Goal: Task Accomplishment & Management: Complete application form

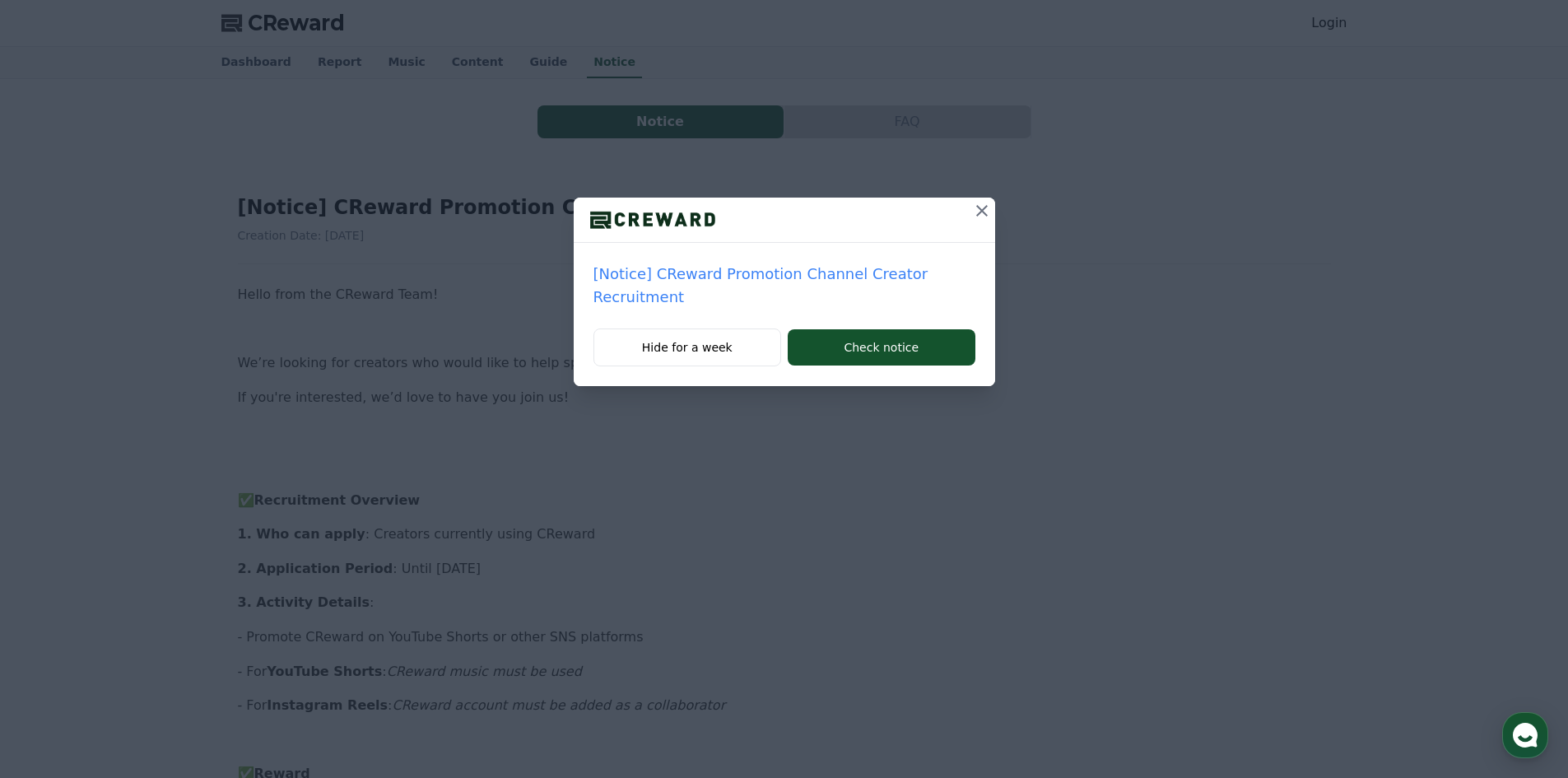
click at [974, 215] on icon at bounding box center [982, 211] width 20 height 20
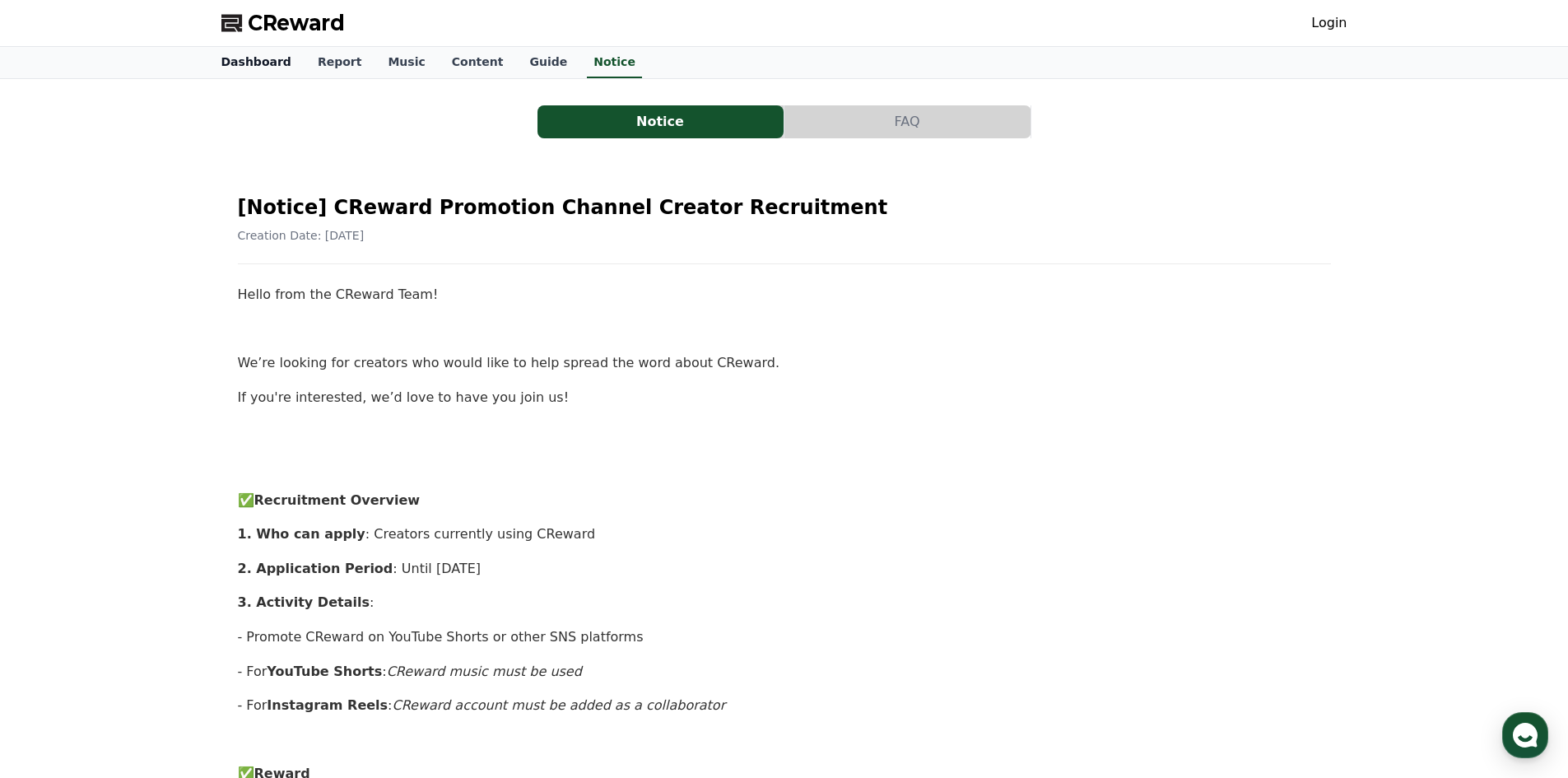
click at [264, 63] on link "Dashboard" at bounding box center [256, 62] width 96 height 31
click at [1329, 19] on link "Login" at bounding box center [1329, 23] width 36 height 20
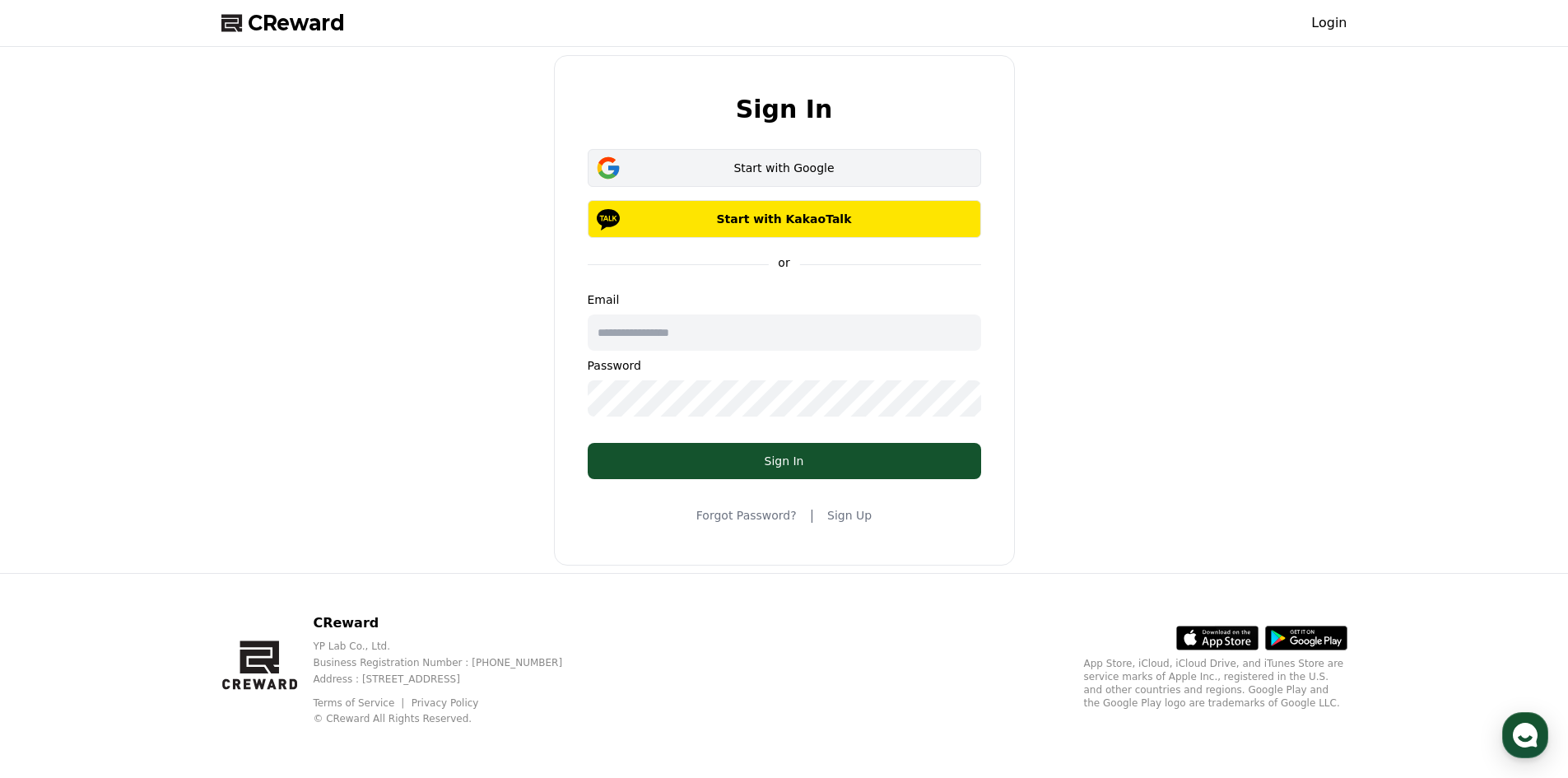
click at [739, 162] on div "Start with Google" at bounding box center [784, 167] width 345 height 16
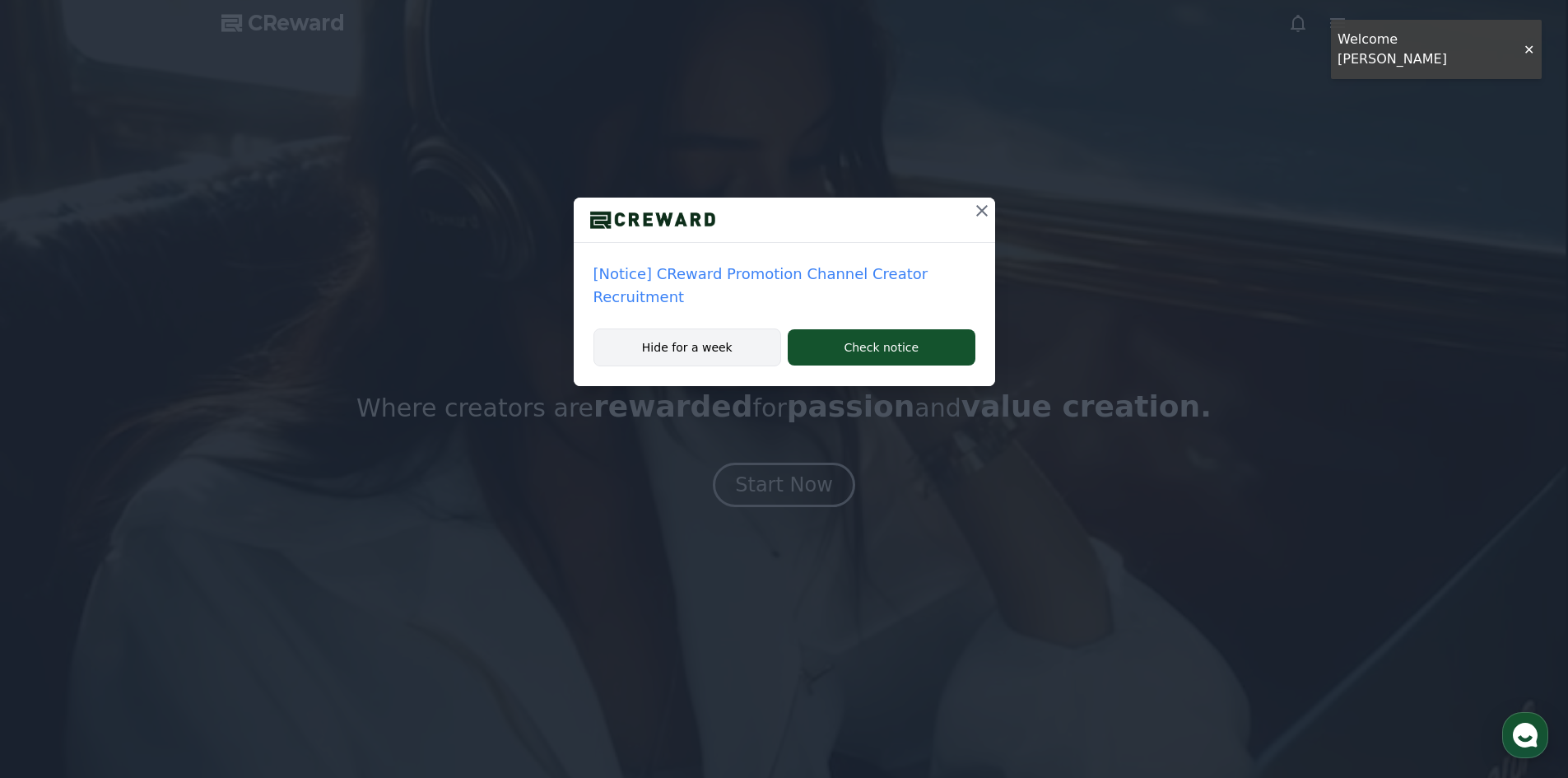
click at [717, 333] on button "Hide for a week" at bounding box center [688, 347] width 189 height 38
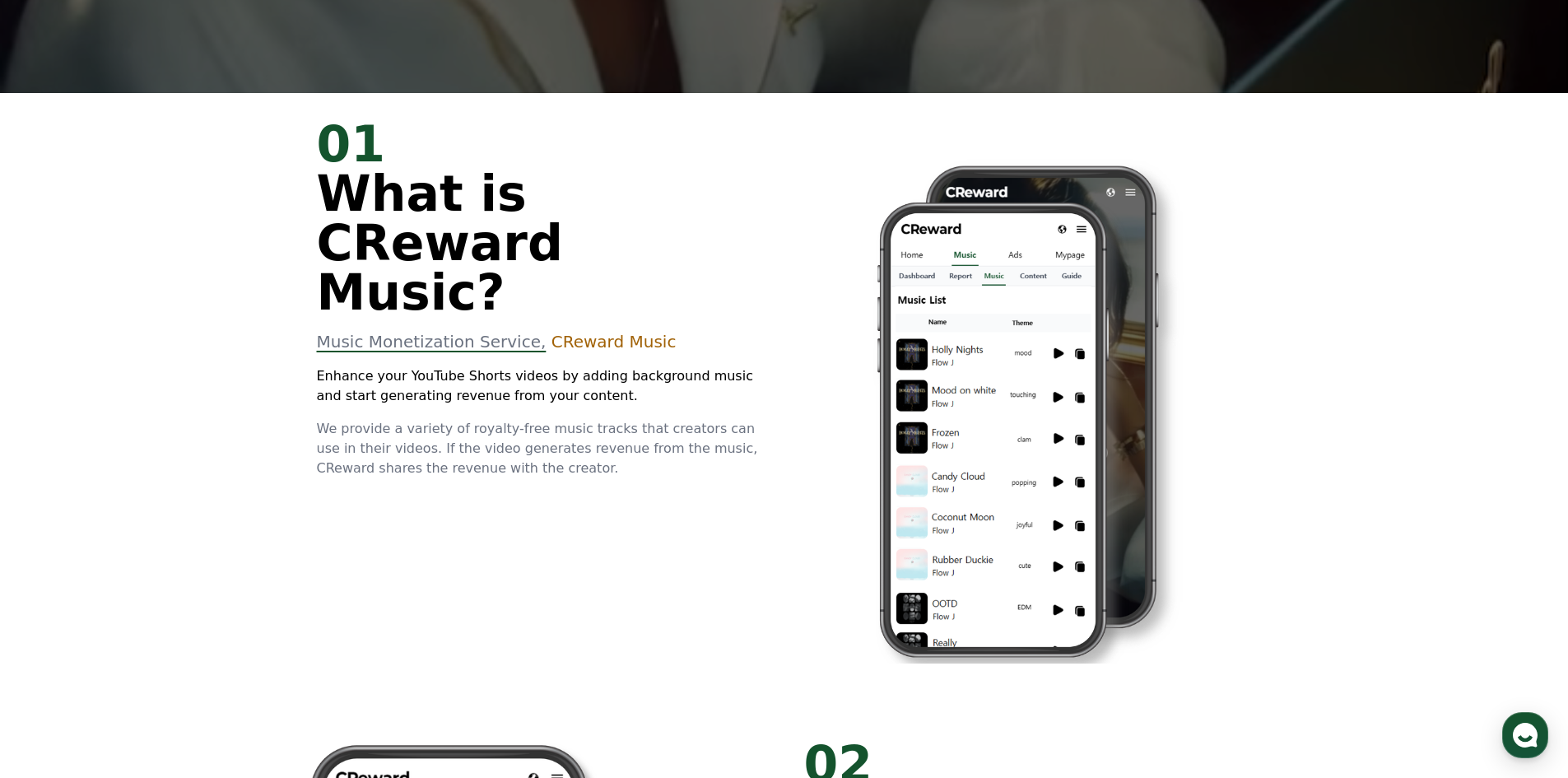
scroll to position [411, 0]
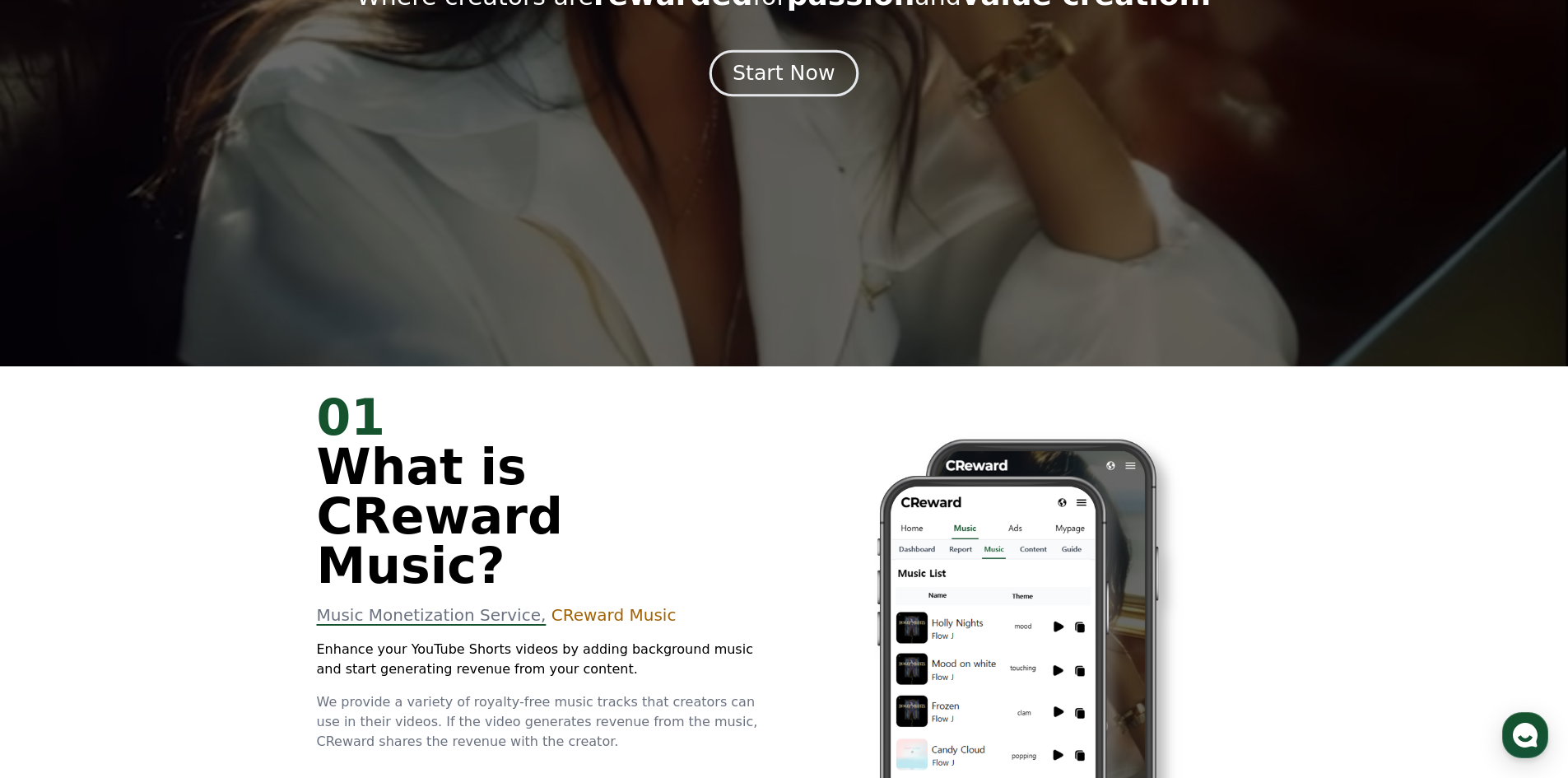
click at [823, 73] on div "Start Now" at bounding box center [784, 73] width 102 height 28
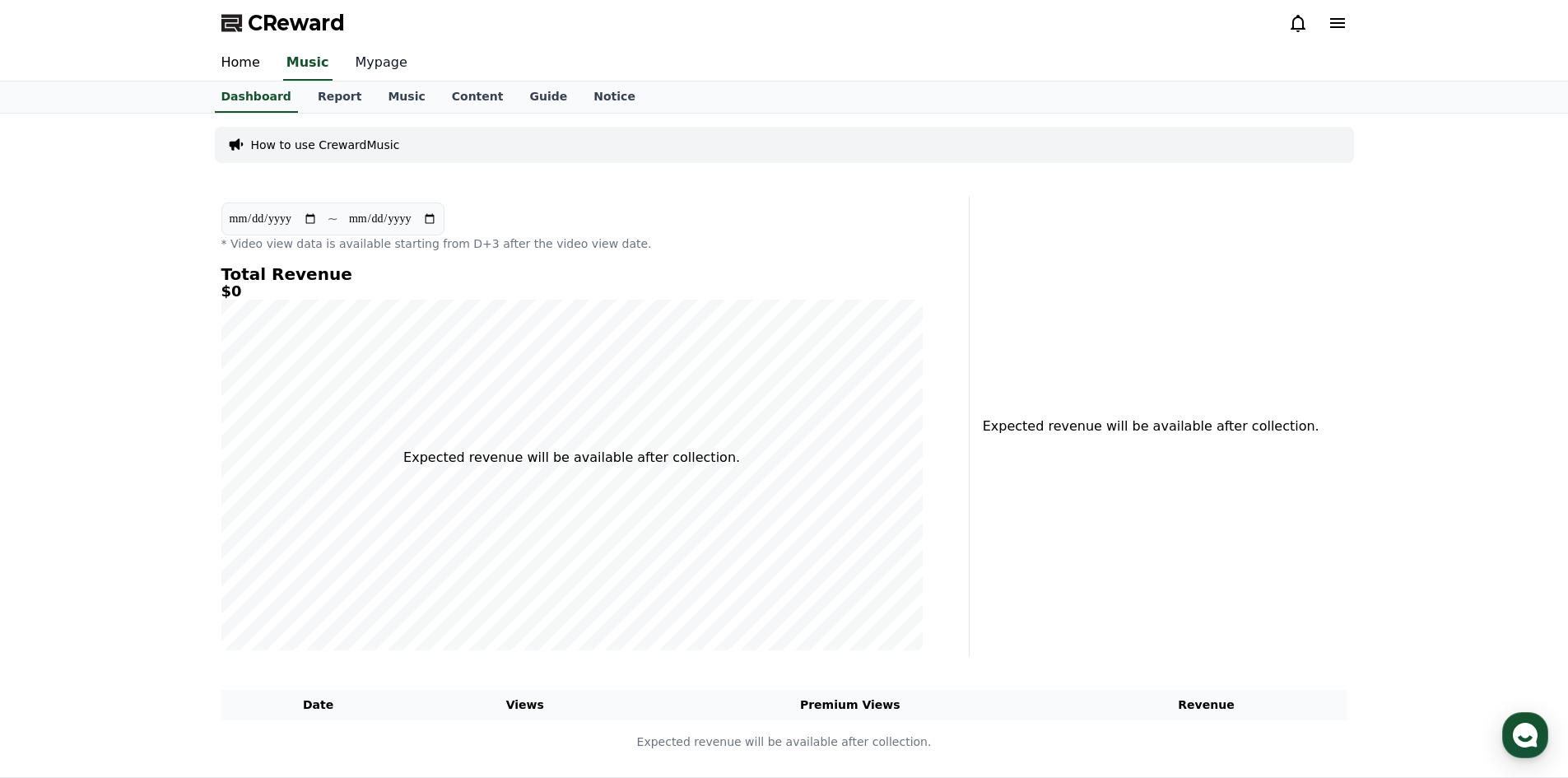
click at [386, 67] on link "Mypage" at bounding box center [382, 63] width 78 height 35
select select "**********"
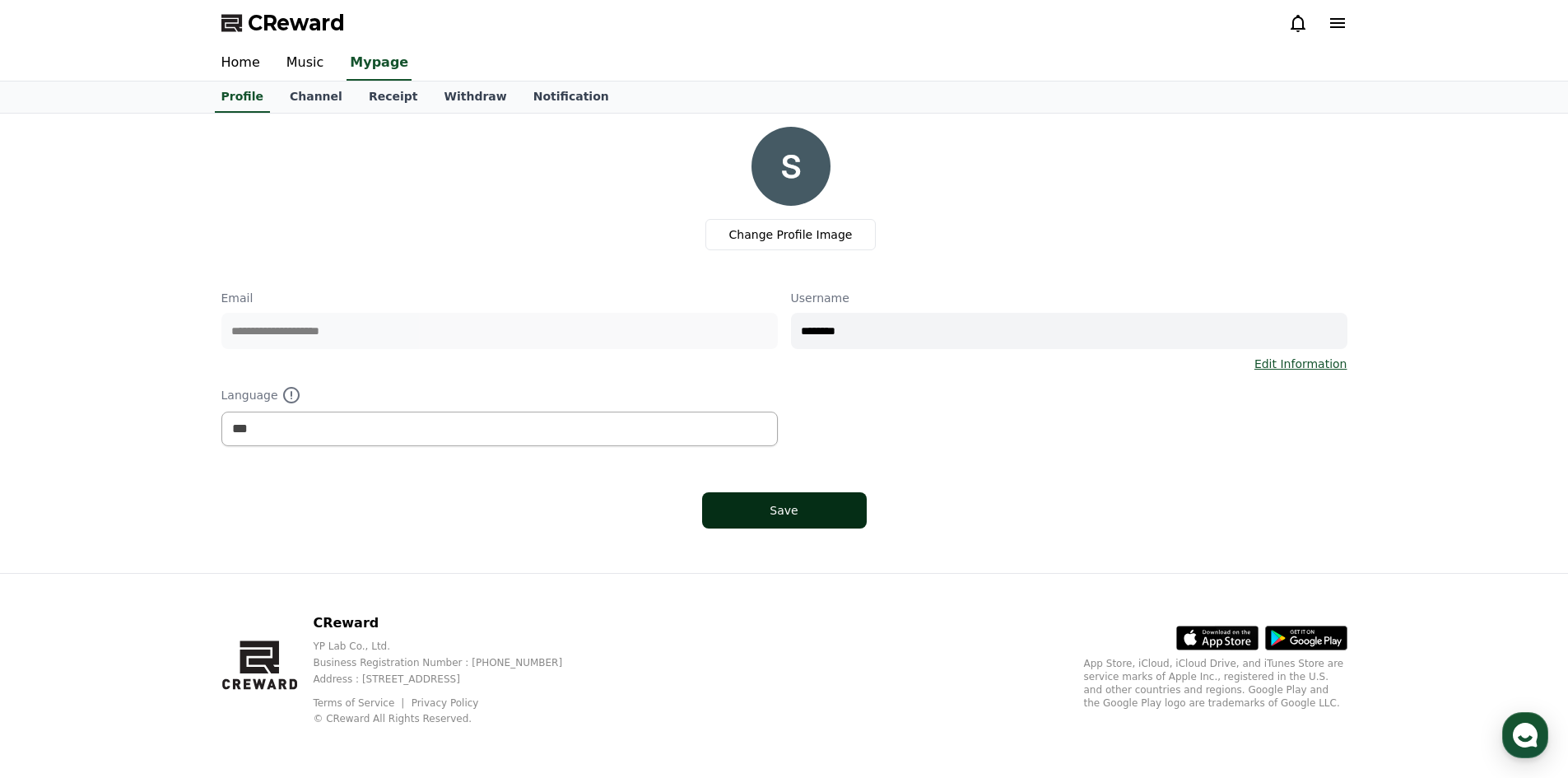
click at [797, 511] on div "Save" at bounding box center [784, 510] width 99 height 16
select select "**********"
click at [321, 93] on link "Channel" at bounding box center [316, 97] width 79 height 31
click at [321, 93] on link "Channel" at bounding box center [316, 97] width 66 height 31
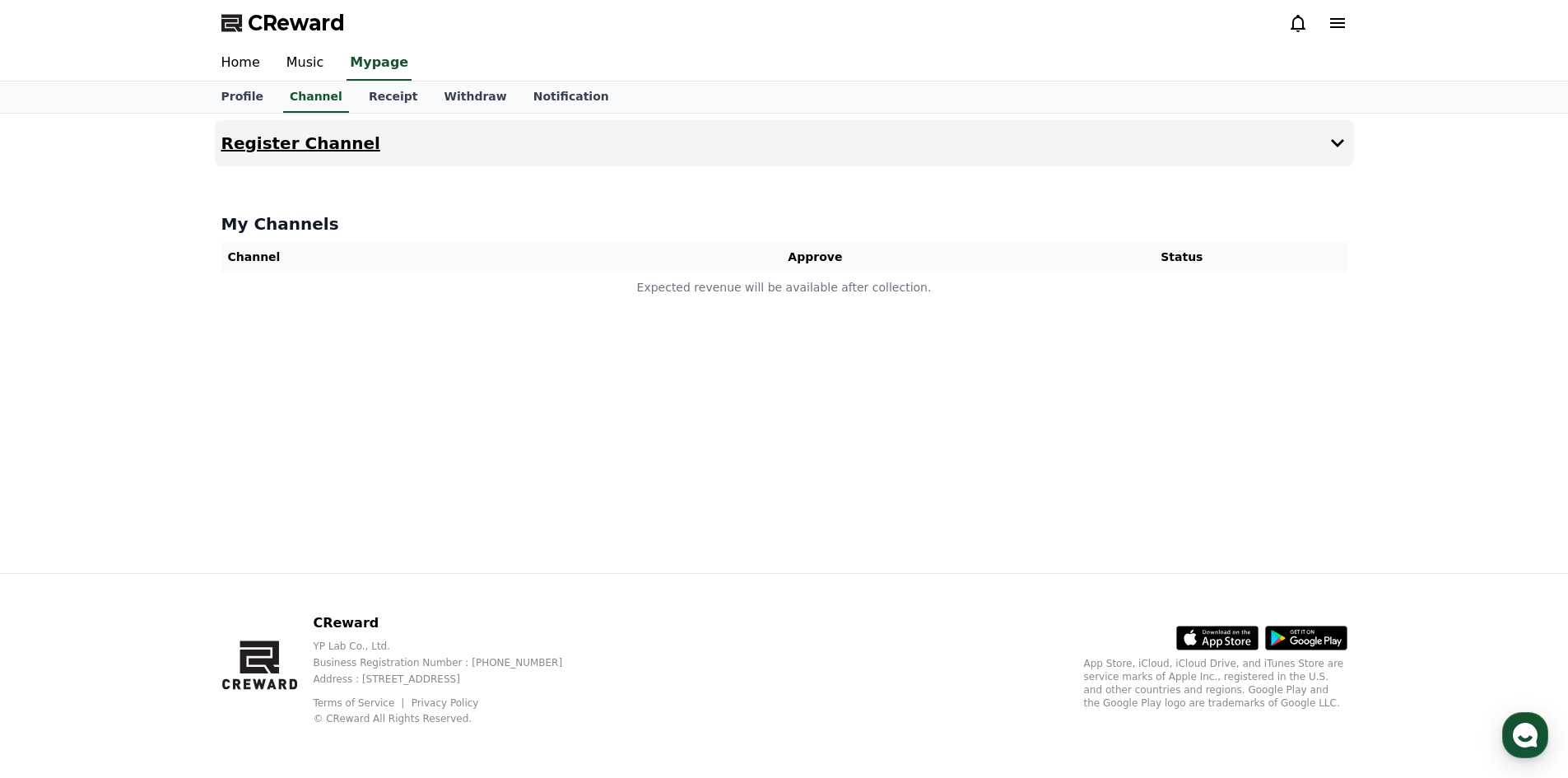
click at [796, 149] on button "Register Channel" at bounding box center [784, 143] width 1140 height 46
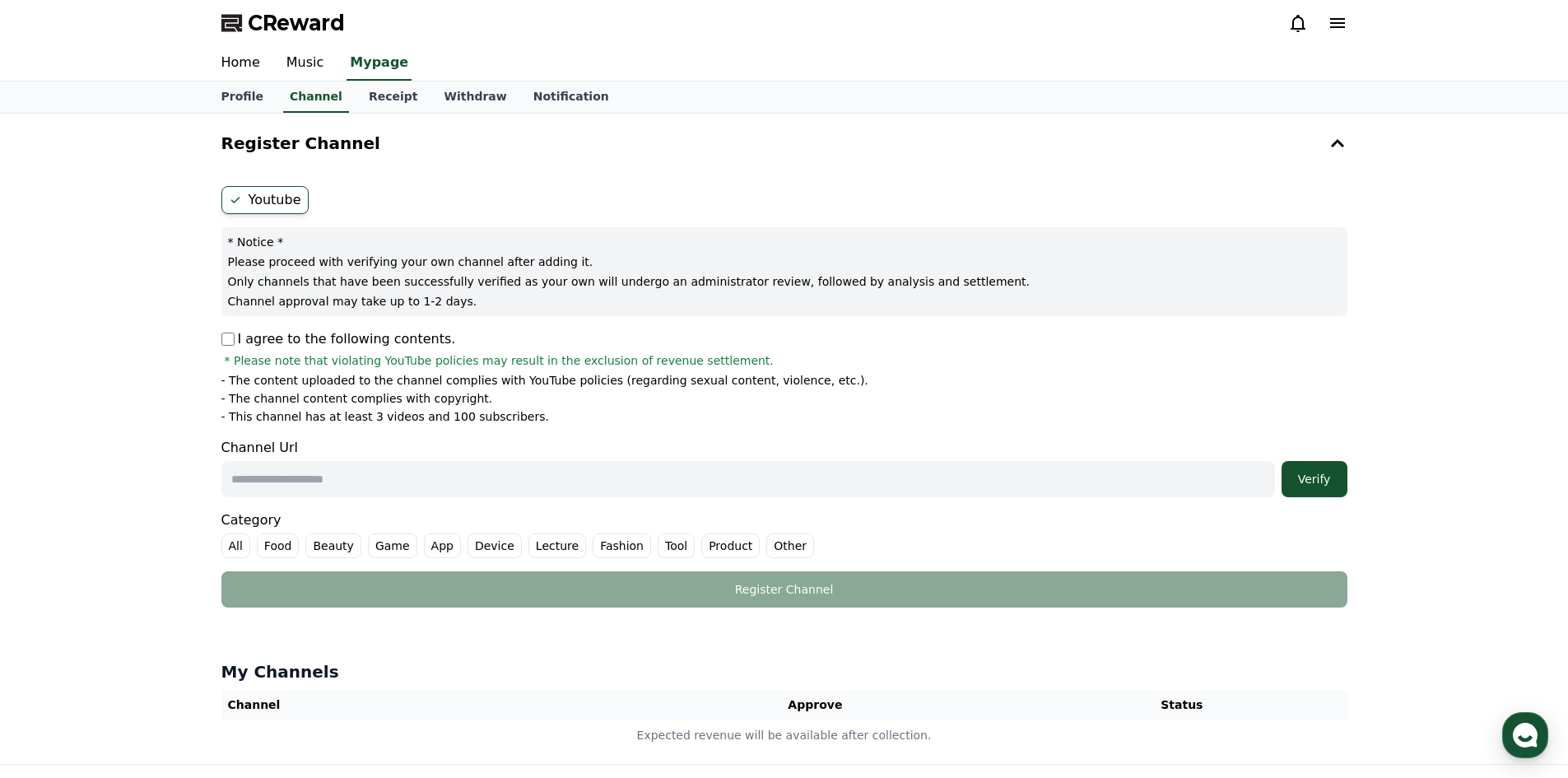
click at [261, 193] on label "Youtube" at bounding box center [265, 199] width 87 height 28
click at [235, 339] on p "I agree to the following contents." at bounding box center [339, 339] width 235 height 20
click at [353, 475] on input "text" at bounding box center [749, 479] width 1054 height 36
paste input "**********"
type input "**********"
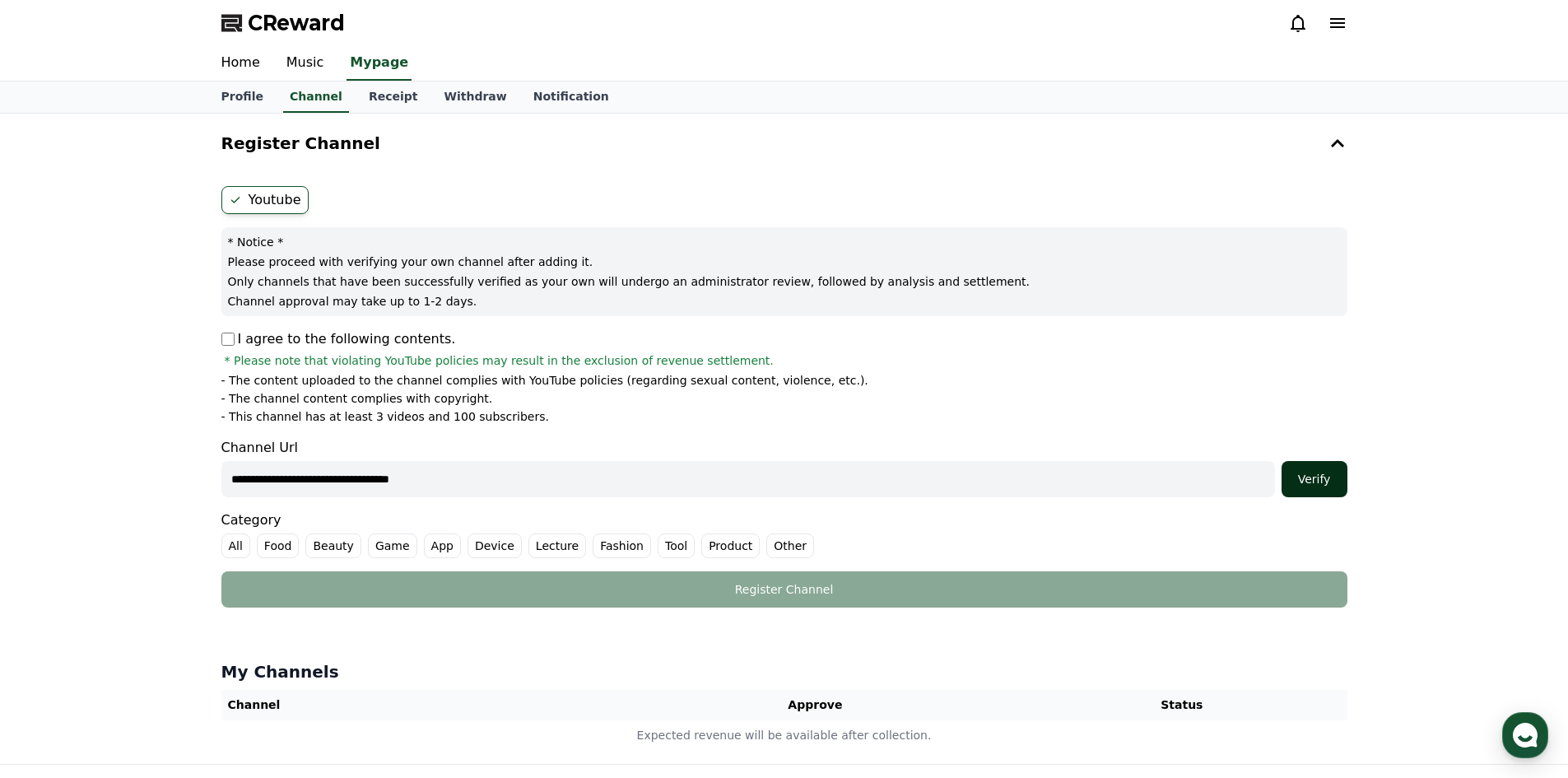
click at [1304, 486] on div "Verify" at bounding box center [1314, 479] width 53 height 16
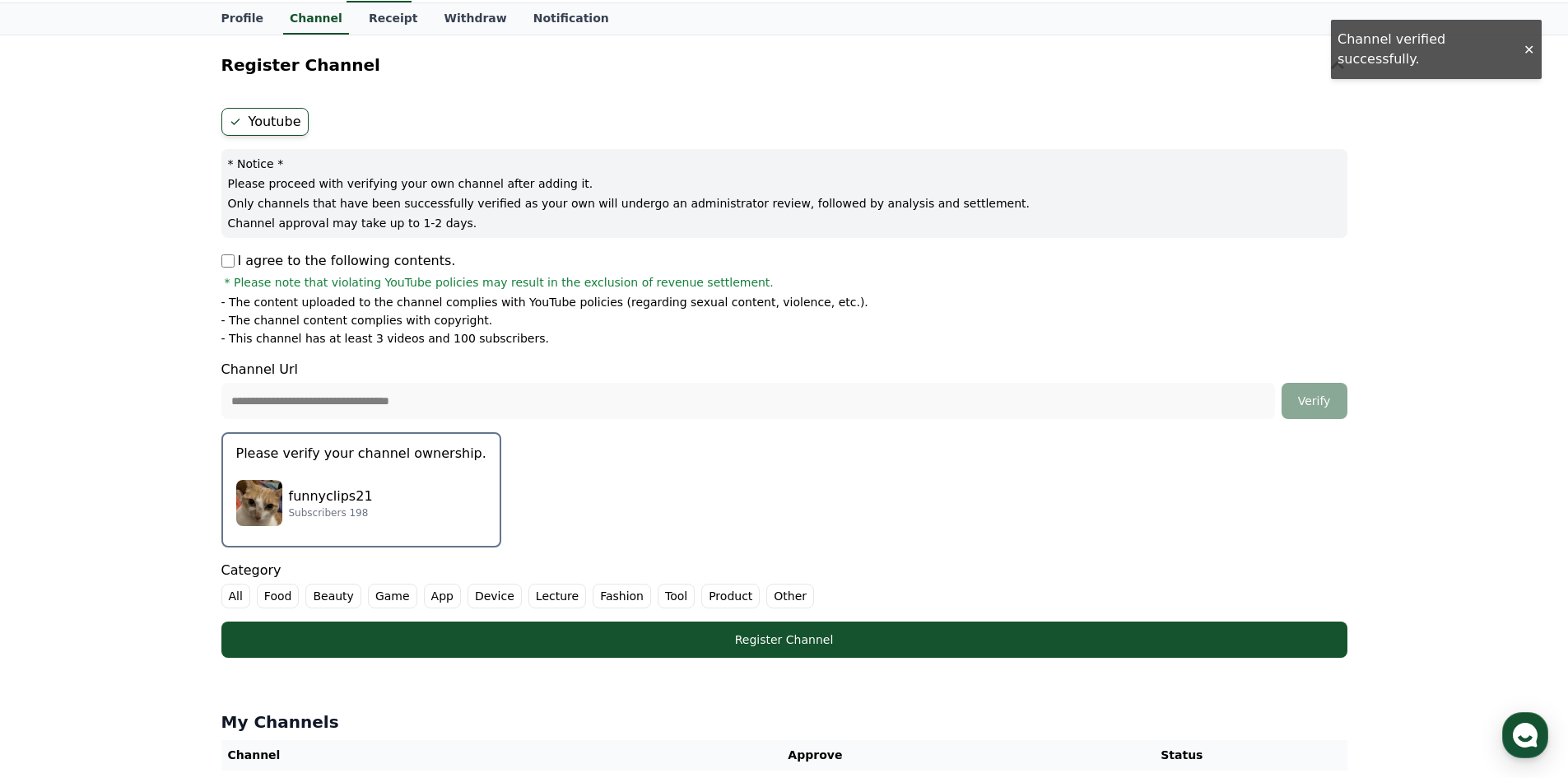
scroll to position [82, 0]
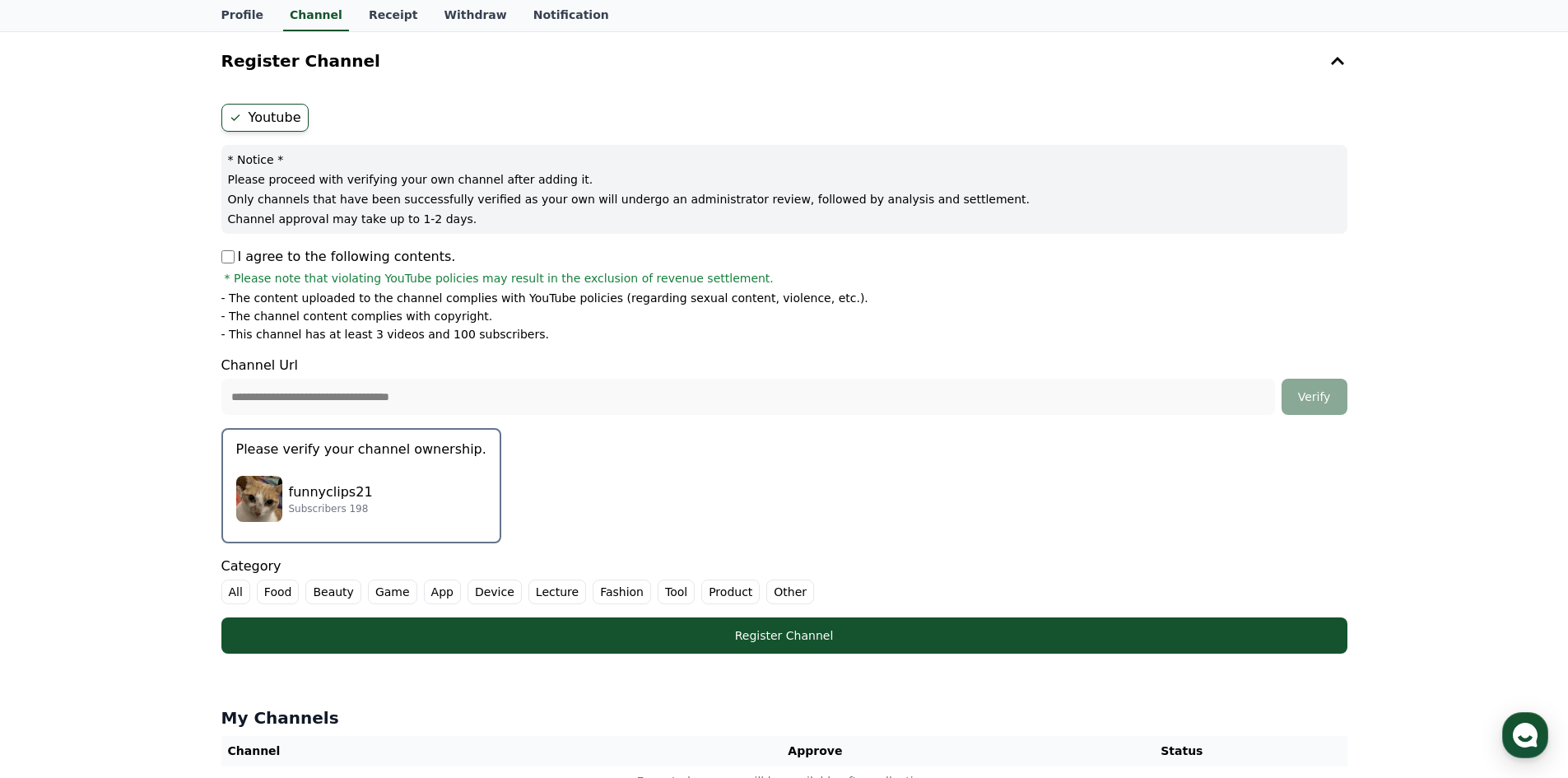
click at [372, 507] on div "funnyclips21 Subscribers 198" at bounding box center [361, 498] width 250 height 66
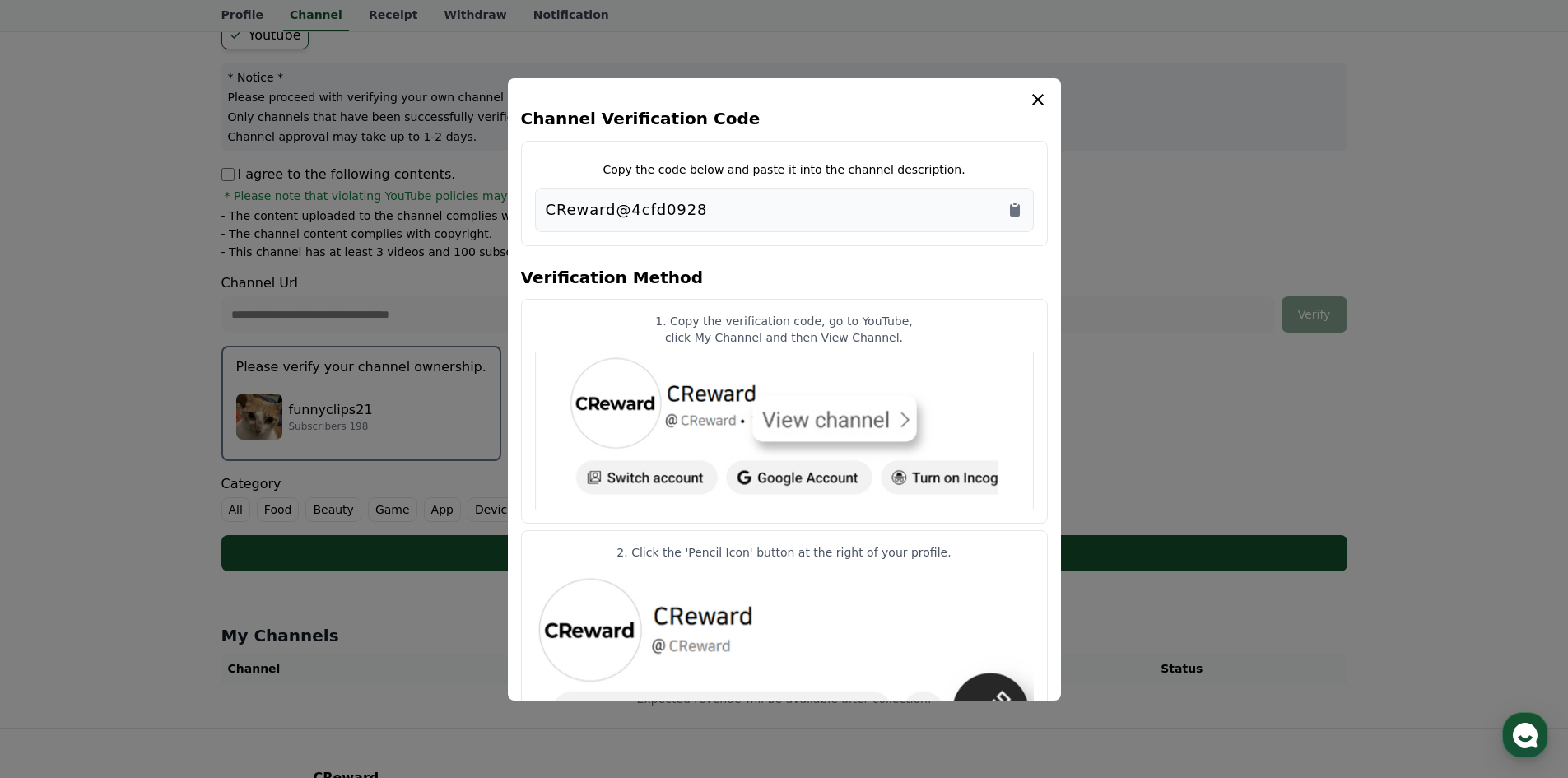
scroll to position [0, 0]
click at [998, 220] on div "CReward@4cfd0928" at bounding box center [784, 212] width 477 height 23
click at [1011, 208] on icon "Copy to clipboard" at bounding box center [1015, 212] width 10 height 12
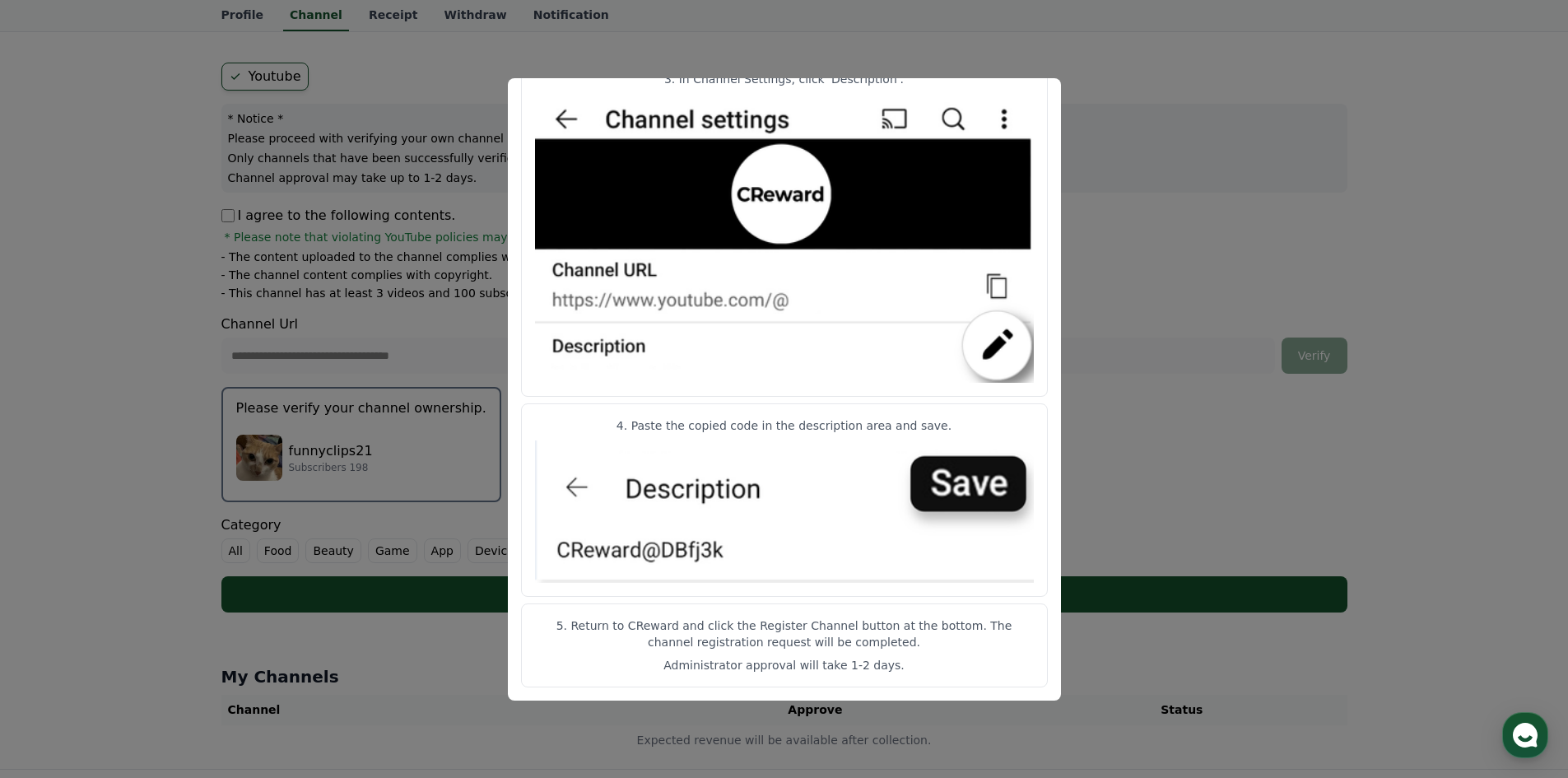
scroll to position [72, 0]
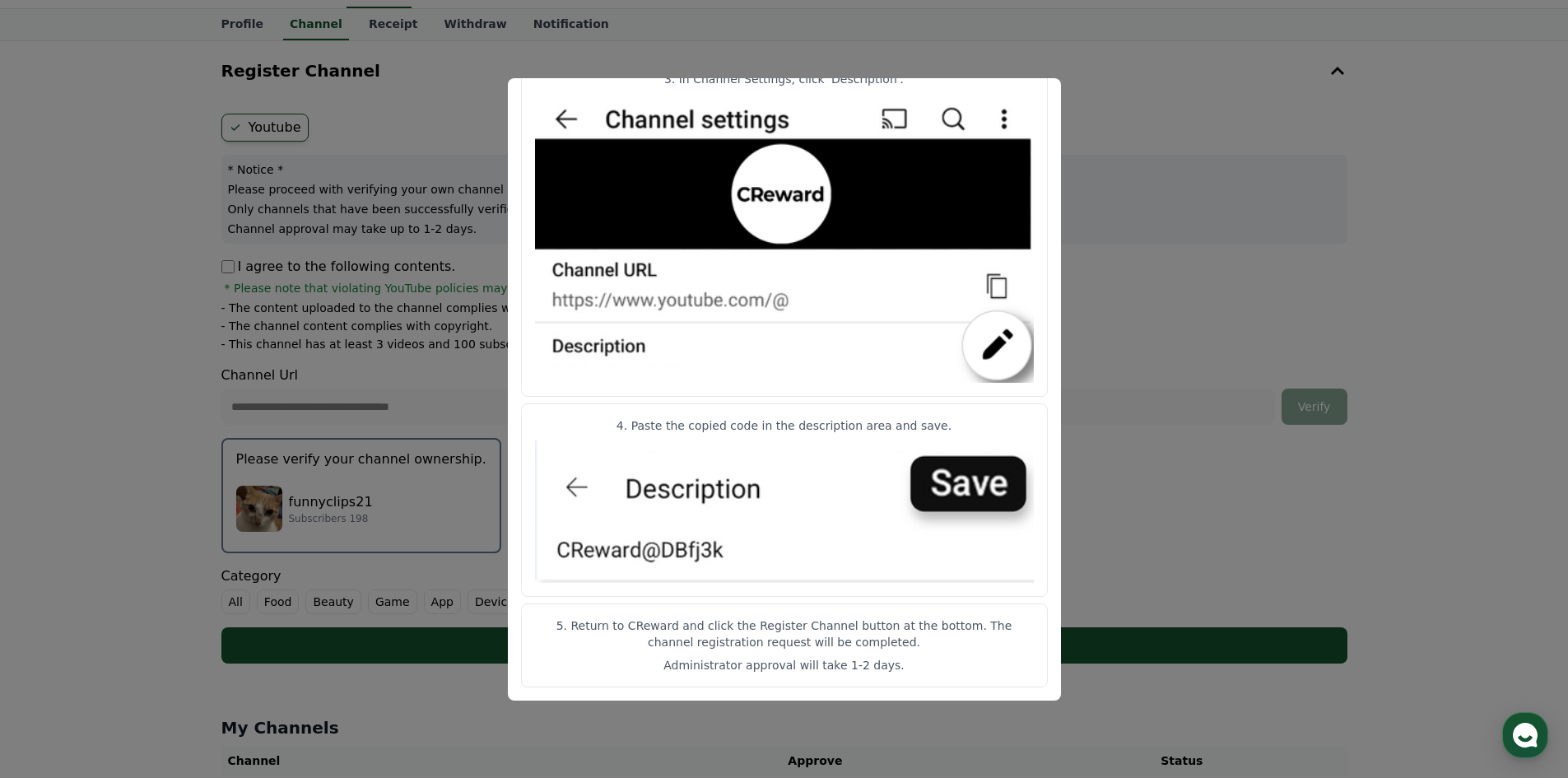
click at [556, 129] on img "modal" at bounding box center [784, 238] width 499 height 289
click at [303, 203] on button "close modal" at bounding box center [784, 389] width 1568 height 778
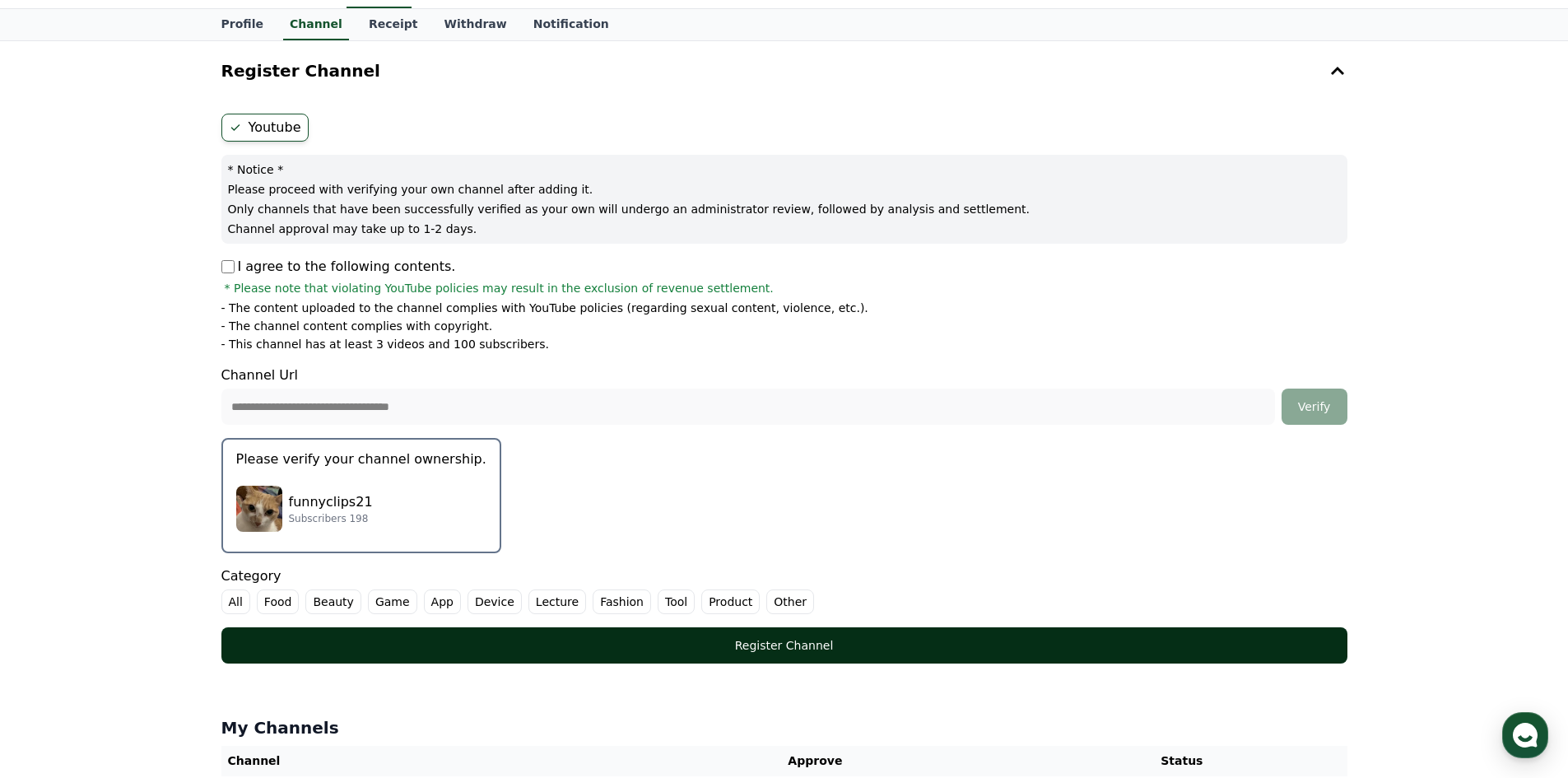
click at [750, 651] on div "Register Channel" at bounding box center [784, 645] width 1060 height 16
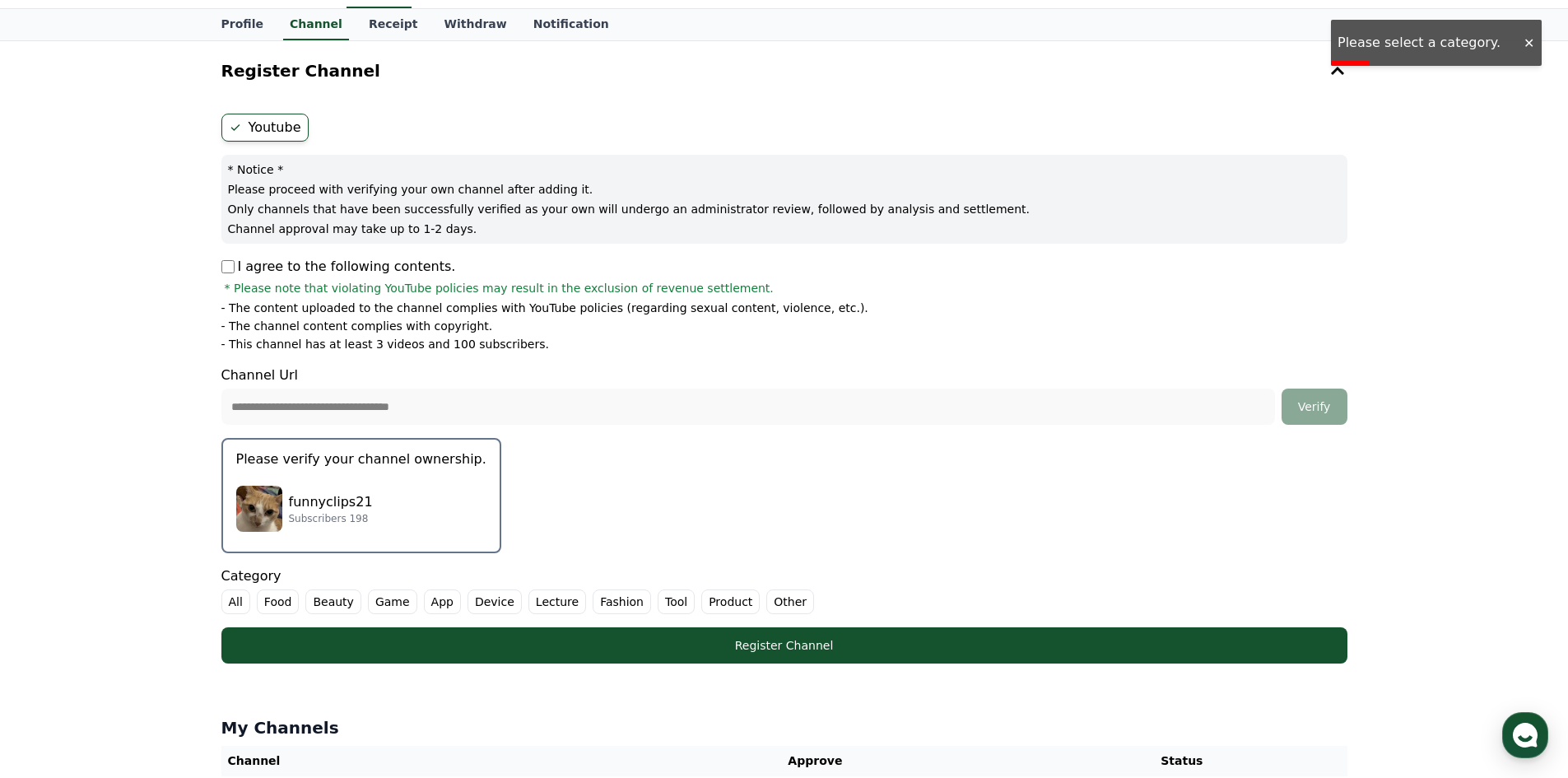
click at [767, 604] on label "Other" at bounding box center [791, 602] width 48 height 25
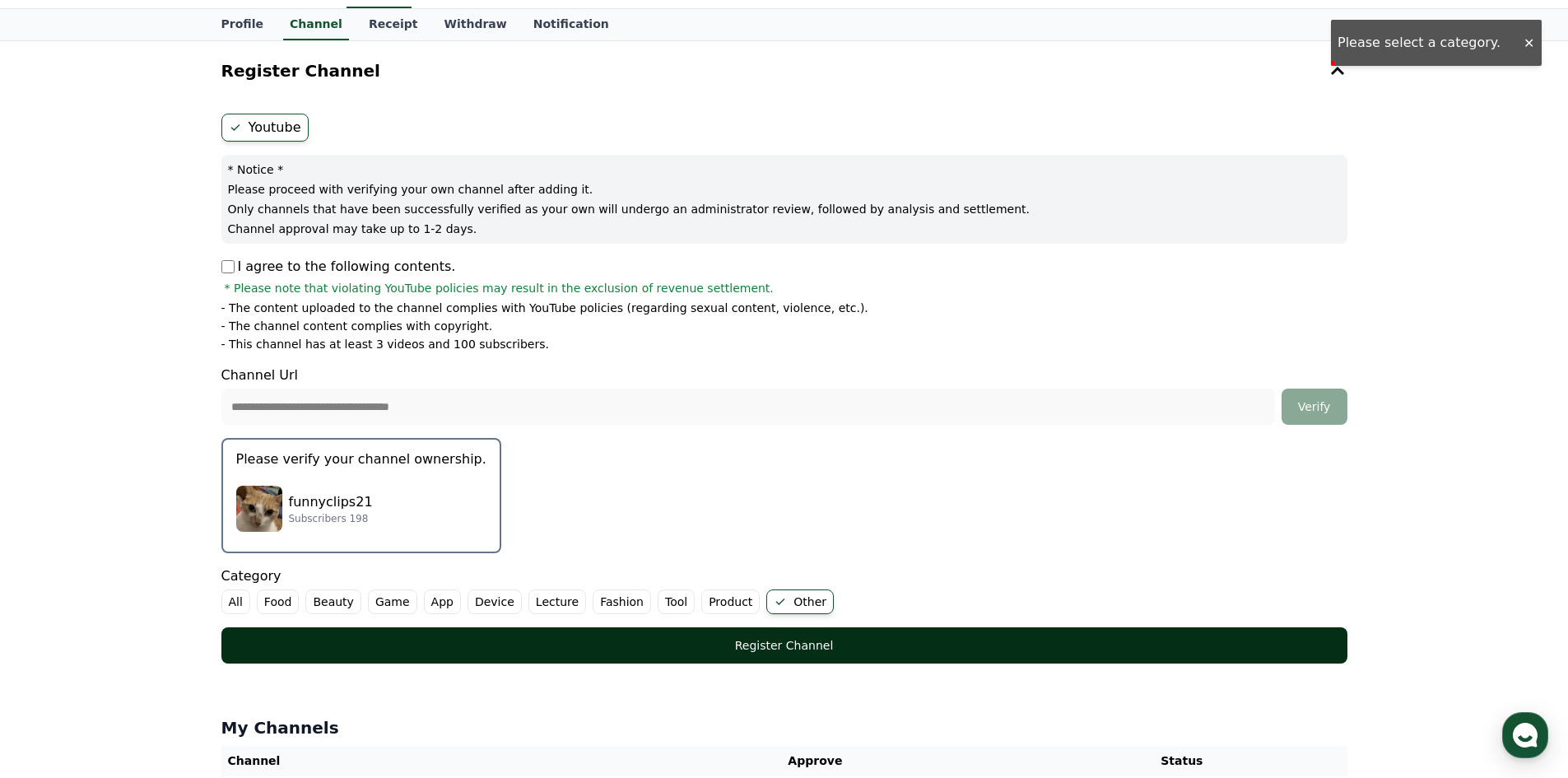
click at [541, 650] on div "Register Channel" at bounding box center [784, 645] width 1060 height 16
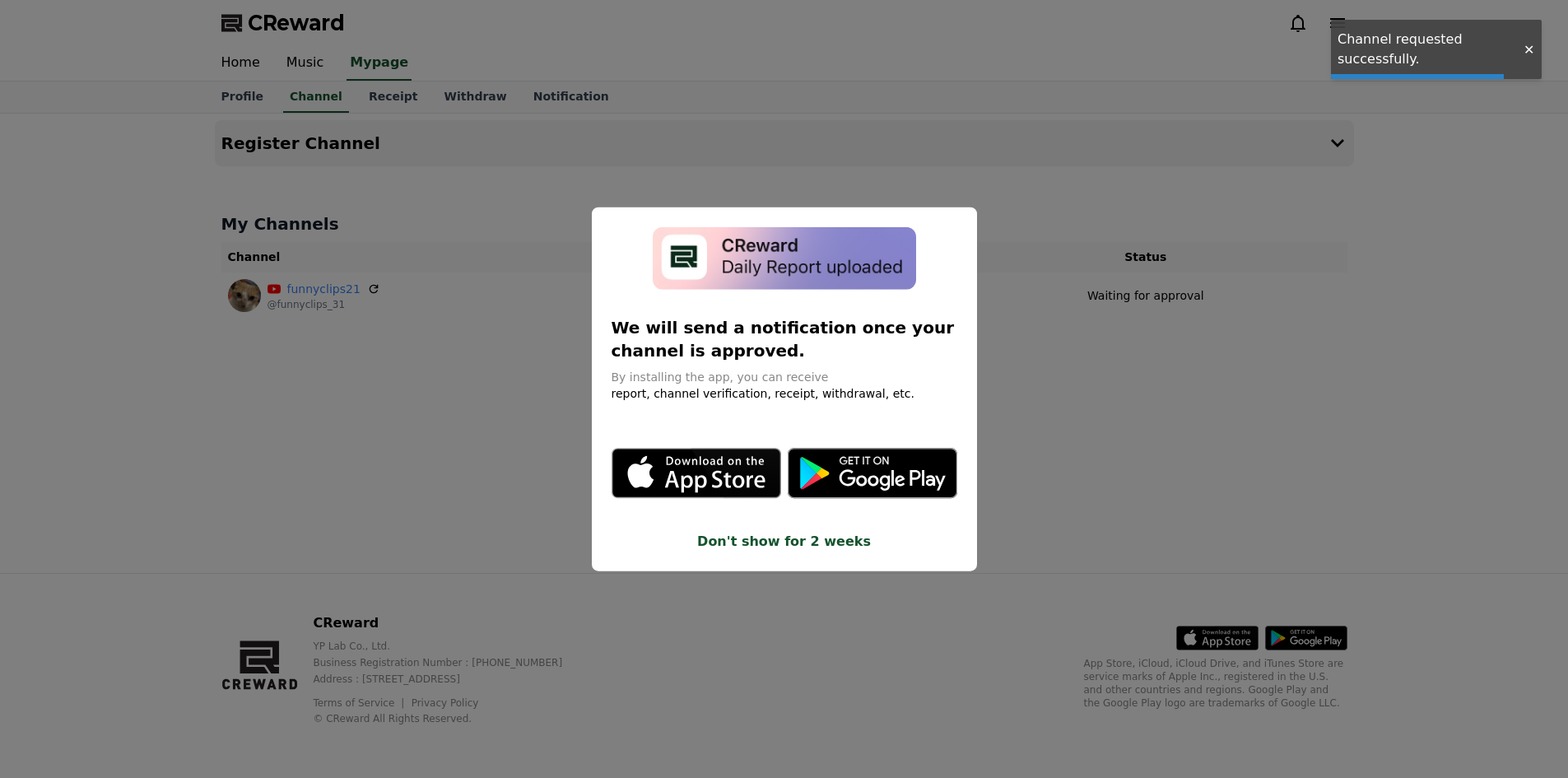
click at [96, 344] on button "close modal" at bounding box center [784, 389] width 1568 height 778
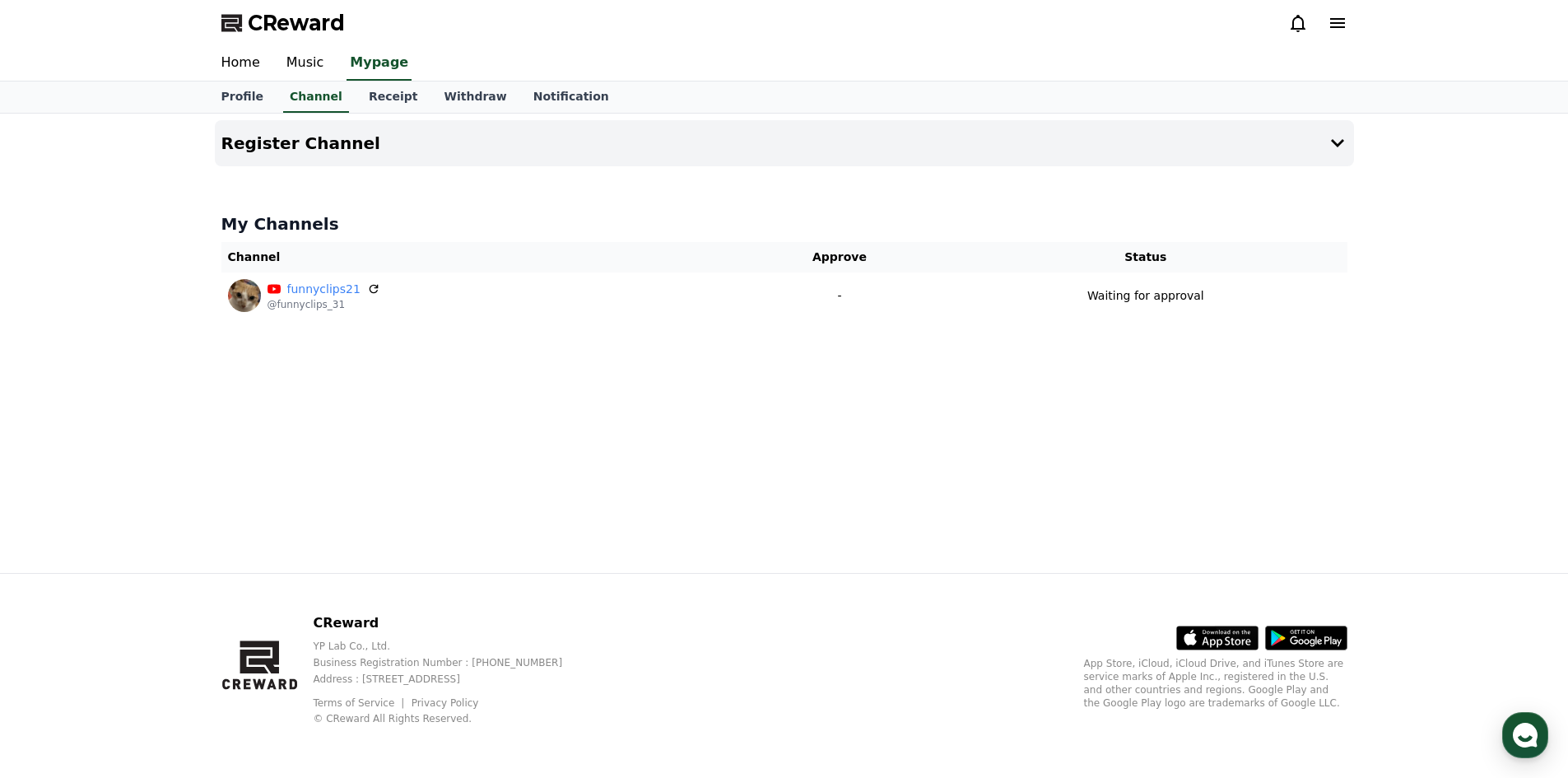
click at [395, 416] on div "Register Channel My Channels Channel Approve Status funnyclips21 @funnyclips_31…" at bounding box center [784, 344] width 1153 height 459
